Goal: Information Seeking & Learning: Find specific fact

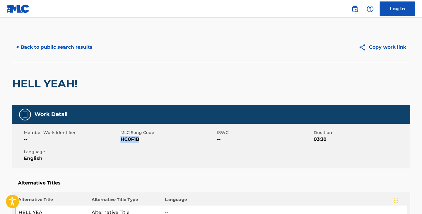
click at [37, 48] on button "< Back to public search results" at bounding box center [54, 47] width 85 height 15
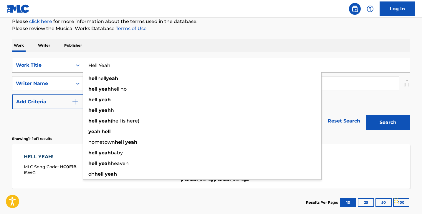
drag, startPoint x: 111, startPoint y: 66, endPoint x: 77, endPoint y: 66, distance: 34.5
click at [77, 66] on div "SearchWithCriteria4679fc17-b9db-4b16-ae55-396735d4bc86 Work Title Hell Yeah hel…" at bounding box center [211, 65] width 398 height 15
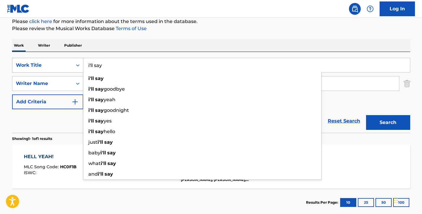
type input "i'll say"
click at [366, 115] on button "Search" at bounding box center [388, 122] width 44 height 15
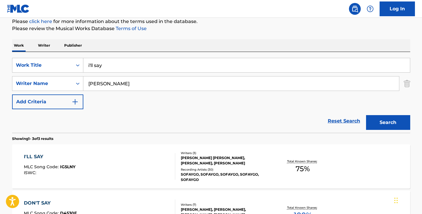
click at [105, 161] on div "I'LL SAY MLC Song Code : IG5LNY ISWC :" at bounding box center [99, 166] width 151 height 27
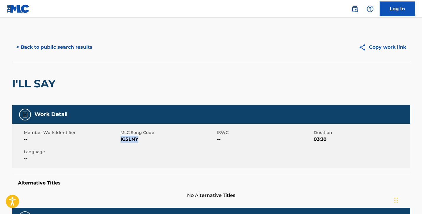
drag, startPoint x: 121, startPoint y: 140, endPoint x: 142, endPoint y: 140, distance: 21.2
click at [142, 140] on span "IG5LNY" at bounding box center [168, 139] width 95 height 7
copy span "IG5LNY"
click at [24, 45] on button "< Back to public search results" at bounding box center [54, 47] width 85 height 15
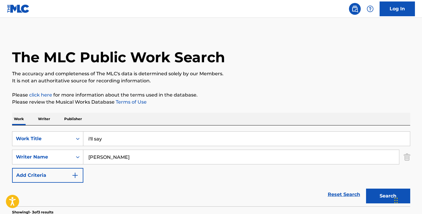
scroll to position [73, 0]
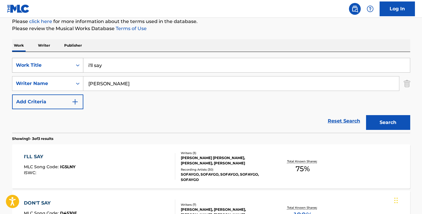
drag, startPoint x: 116, startPoint y: 67, endPoint x: 65, endPoint y: 65, distance: 50.8
click at [65, 65] on div "SearchWithCriteria4679fc17-b9db-4b16-ae55-396735d4bc86 Work Title i'll say" at bounding box center [211, 65] width 398 height 15
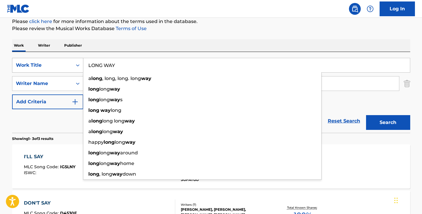
type input "LONG WAY"
click at [366, 115] on button "Search" at bounding box center [388, 122] width 44 height 15
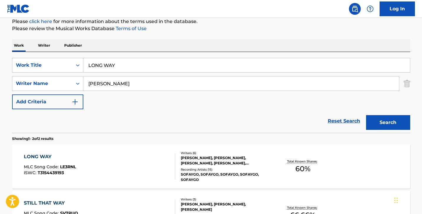
scroll to position [100, 0]
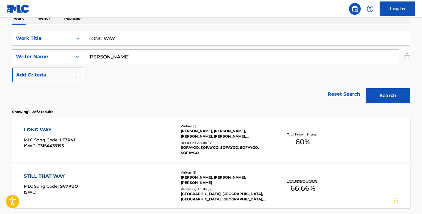
click at [111, 141] on div "LONG WAY MLC Song Code : LE3RNL ISWC : T3154439193" at bounding box center [99, 139] width 151 height 27
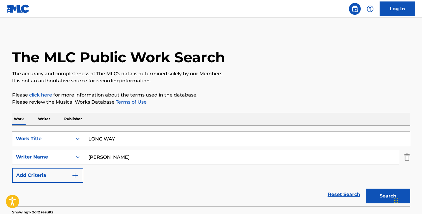
scroll to position [100, 0]
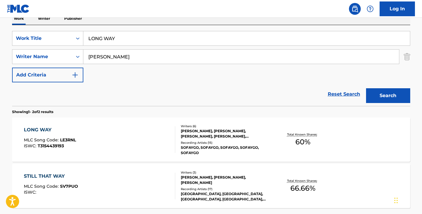
click at [132, 141] on div "LONG WAY MLC Song Code : LE3RNL ISWC : T3154439193" at bounding box center [99, 139] width 151 height 27
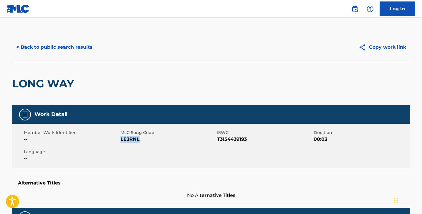
drag, startPoint x: 121, startPoint y: 139, endPoint x: 144, endPoint y: 138, distance: 23.9
click at [144, 138] on span "LE3RNL" at bounding box center [168, 139] width 95 height 7
copy span "LE3RNL"
click at [56, 48] on button "< Back to public search results" at bounding box center [54, 47] width 85 height 15
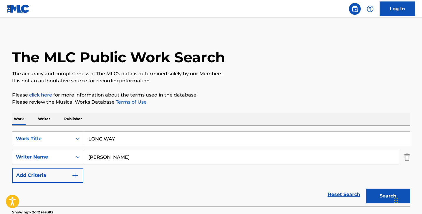
scroll to position [100, 0]
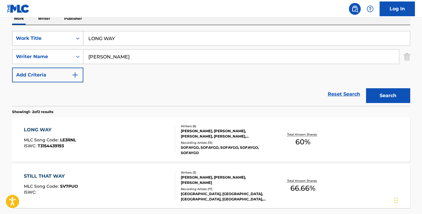
drag, startPoint x: 120, startPoint y: 40, endPoint x: 67, endPoint y: 39, distance: 53.1
click at [67, 39] on div "SearchWithCriteria4679fc17-b9db-4b16-ae55-396735d4bc86 Work Title LONG WAY" at bounding box center [211, 38] width 398 height 15
click at [113, 138] on div "LONG WAY MLC Song Code : LE3RNL ISWC : T3154439193" at bounding box center [99, 139] width 151 height 27
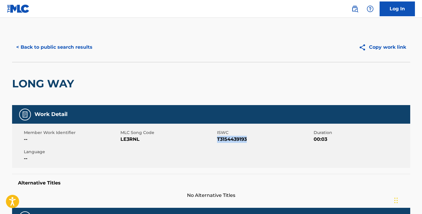
drag, startPoint x: 217, startPoint y: 139, endPoint x: 252, endPoint y: 139, distance: 34.8
click at [252, 139] on span "T3154439193" at bounding box center [264, 139] width 95 height 7
copy span "T3154439193"
